Goal: Task Accomplishment & Management: Manage account settings

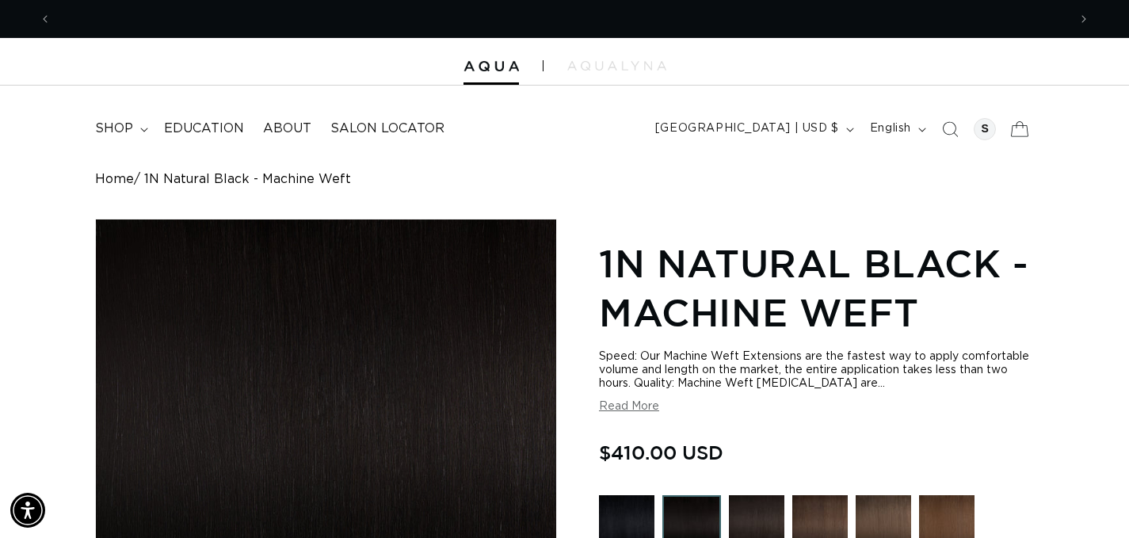
scroll to position [0, 2033]
click at [985, 135] on div at bounding box center [985, 129] width 22 height 22
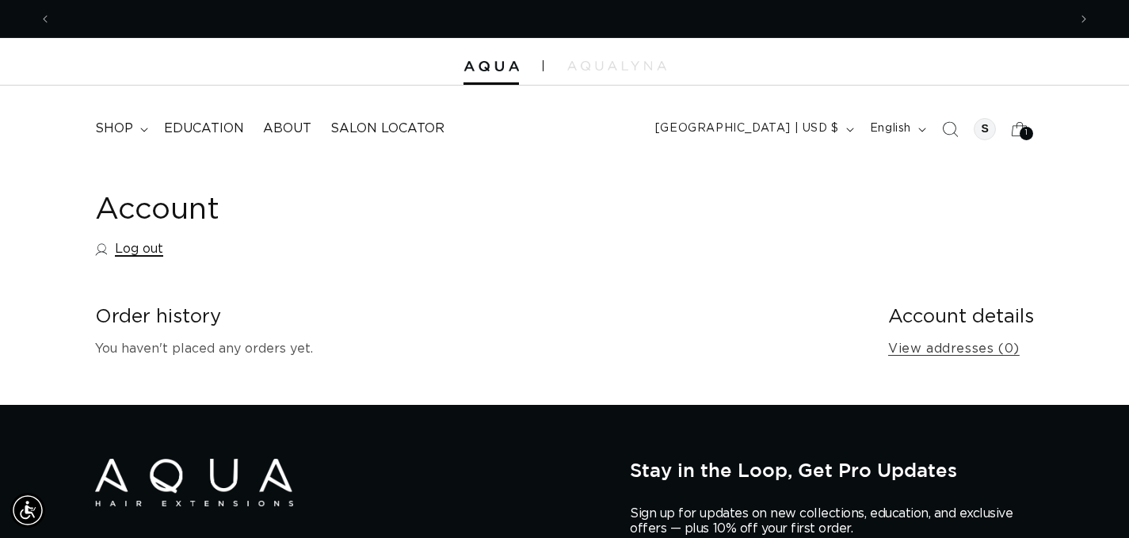
click at [140, 249] on link "Log out" at bounding box center [129, 249] width 68 height 23
